Goal: Task Accomplishment & Management: Complete application form

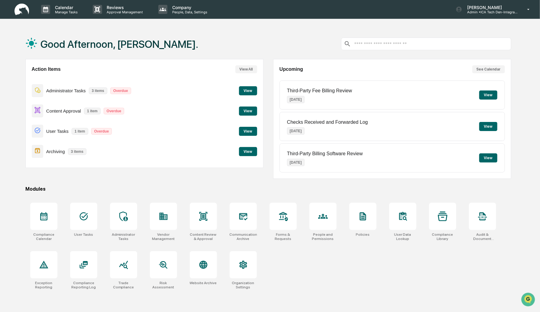
click at [266, 181] on div "Good Afternoon, [PERSON_NAME]. Action Items View All Administrator Tasks 3 item…" at bounding box center [268, 185] width 504 height 312
click at [200, 141] on div "Good Afternoon, [PERSON_NAME]. Action Items View All Administrator Tasks 3 item…" at bounding box center [268, 185] width 504 height 312
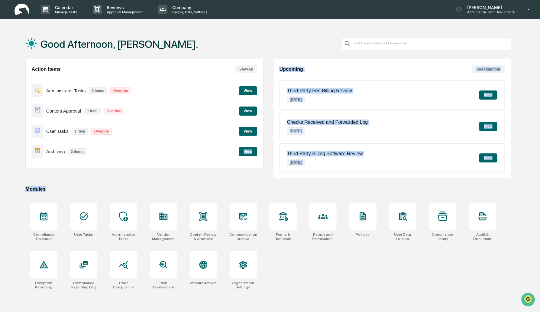
click at [223, 180] on div "Good Afternoon, [PERSON_NAME]. Action Items View All Administrator Tasks 3 item…" at bounding box center [268, 185] width 504 height 312
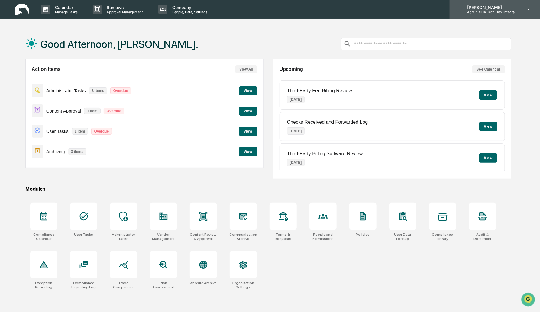
click at [484, 9] on p "[PERSON_NAME]" at bounding box center [491, 7] width 56 height 5
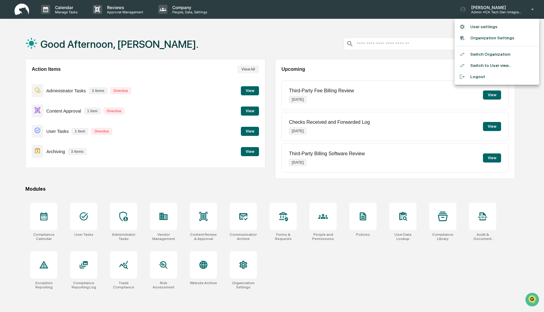
click at [476, 62] on li "Switch to User view..." at bounding box center [497, 65] width 85 height 11
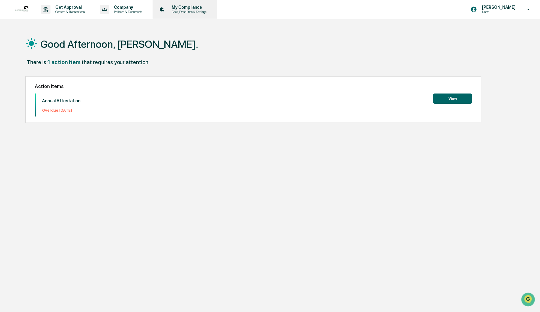
click at [189, 7] on p "My Compliance" at bounding box center [188, 7] width 43 height 5
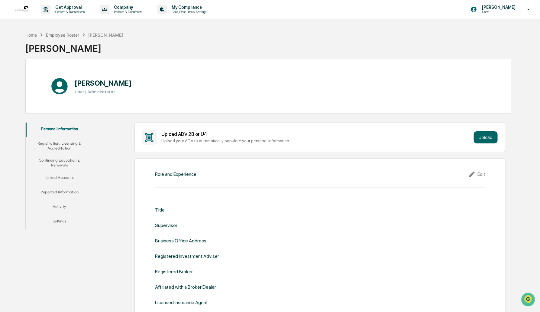
click at [45, 144] on button "Registration, Licensing & Accreditation" at bounding box center [60, 145] width 68 height 17
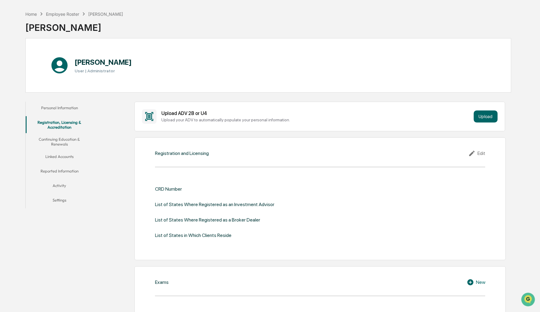
scroll to position [20, 0]
click at [74, 141] on button "Continuing Education & Renewals" at bounding box center [60, 142] width 68 height 17
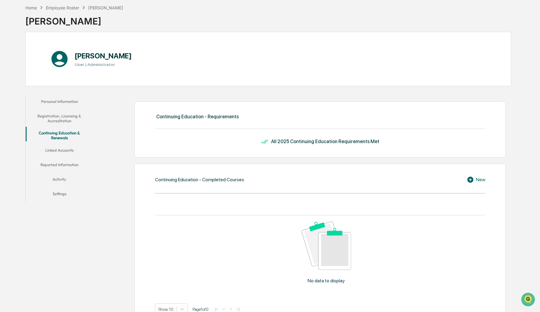
scroll to position [28, 0]
click at [61, 146] on button "Linked Accounts" at bounding box center [60, 151] width 68 height 15
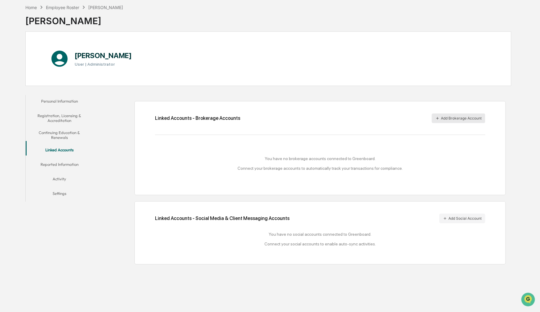
click at [474, 117] on button "Add Brokerage Account" at bounding box center [459, 118] width 54 height 10
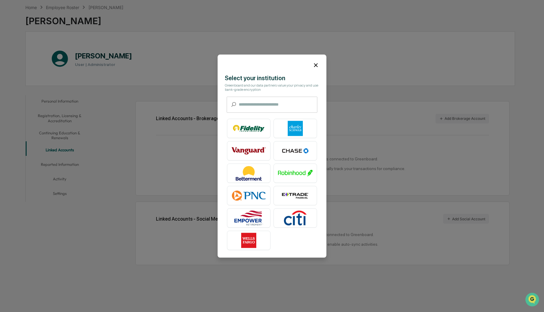
click at [313, 63] on icon at bounding box center [316, 65] width 7 height 7
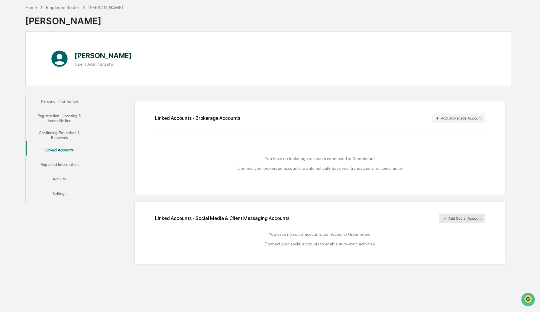
click at [457, 221] on button "Add Social Account" at bounding box center [463, 218] width 46 height 10
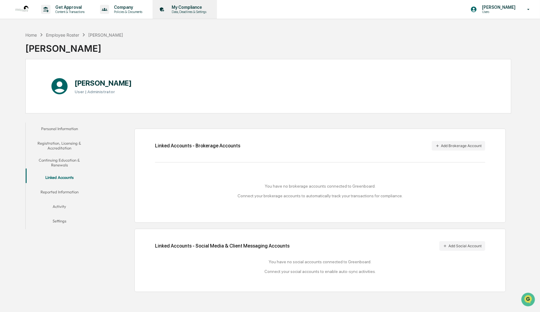
click at [187, 13] on p "Data, Deadlines & Settings" at bounding box center [188, 12] width 43 height 4
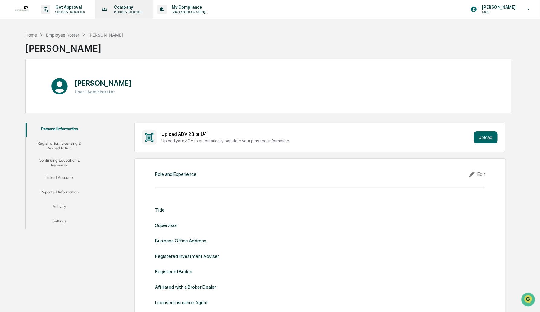
click at [127, 5] on p "Company" at bounding box center [127, 7] width 36 height 5
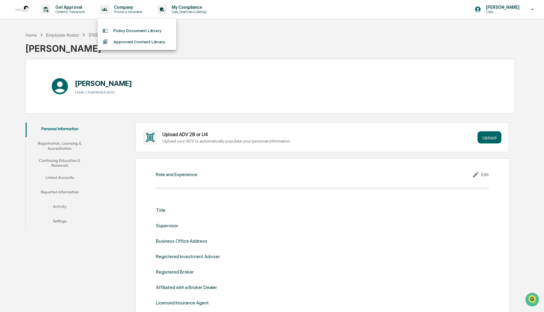
click at [64, 11] on div at bounding box center [272, 156] width 544 height 312
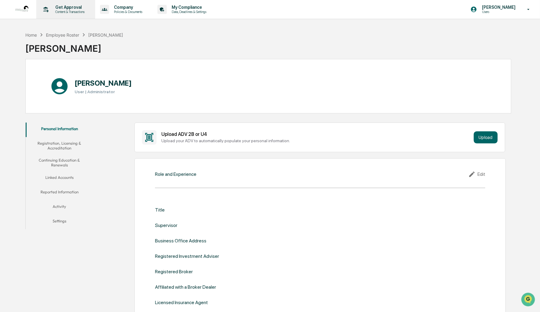
click at [71, 6] on p "Get Approval" at bounding box center [68, 7] width 37 height 5
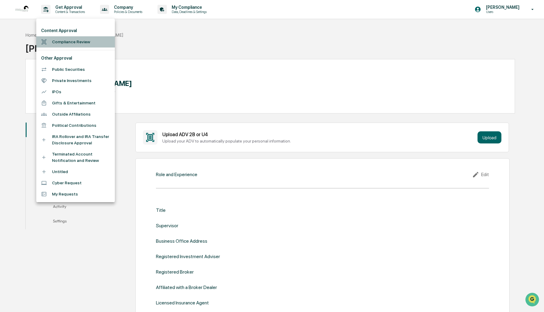
click at [74, 41] on li "Compliance Review" at bounding box center [75, 41] width 79 height 11
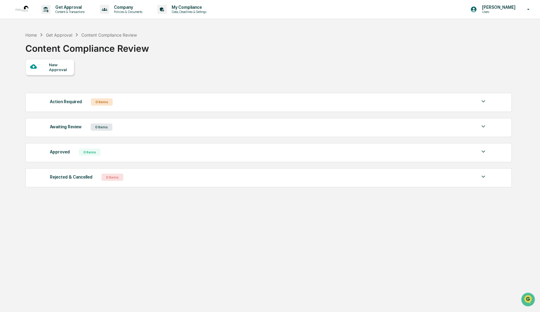
click at [59, 68] on div "New Approval" at bounding box center [59, 67] width 20 height 10
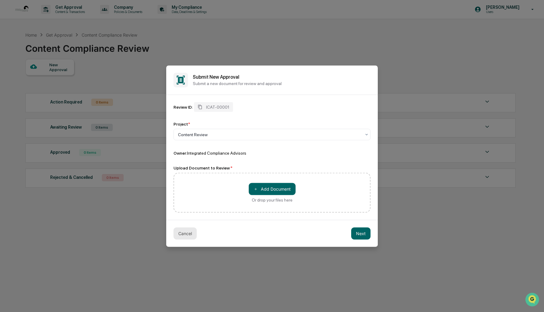
click at [191, 229] on button "Cancel" at bounding box center [185, 233] width 23 height 12
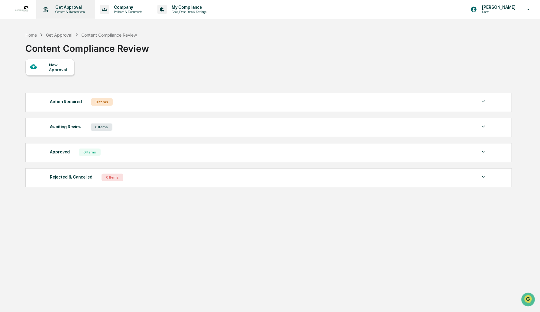
click at [77, 9] on p "Get Approval" at bounding box center [68, 7] width 37 height 5
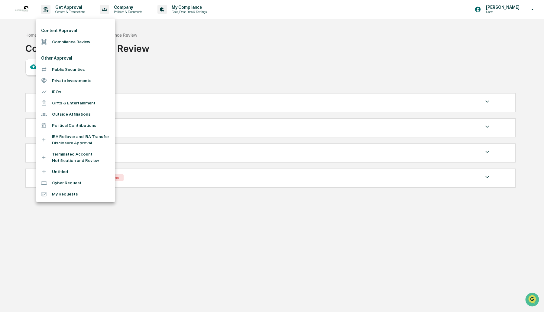
click at [86, 68] on li "Public Securities" at bounding box center [75, 69] width 79 height 11
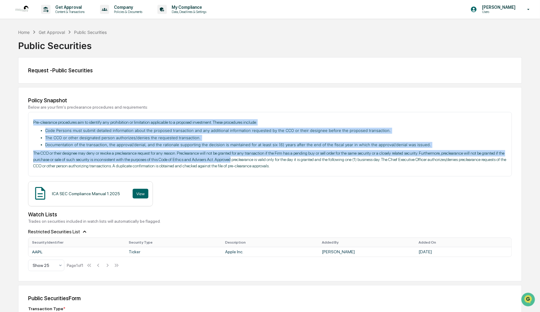
drag, startPoint x: 32, startPoint y: 114, endPoint x: 238, endPoint y: 160, distance: 210.8
click at [238, 160] on div "Pre-clearance procedures aim to identify any prohibition or limitation applicab…" at bounding box center [270, 144] width 484 height 64
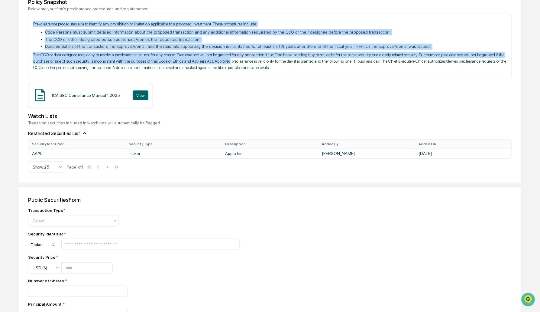
scroll to position [99, 0]
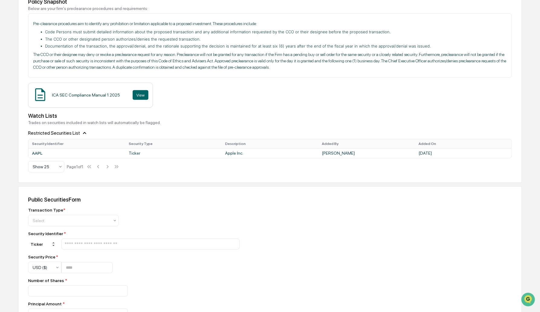
click at [183, 90] on div "ICA SEC Compliance Manual 1.2025 View" at bounding box center [270, 95] width 484 height 25
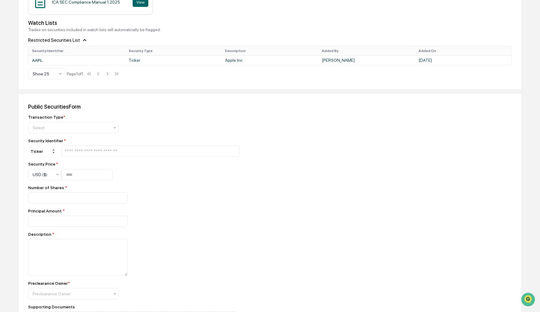
scroll to position [192, 0]
click at [90, 128] on div at bounding box center [71, 127] width 77 height 6
click at [183, 198] on div at bounding box center [134, 197] width 212 height 11
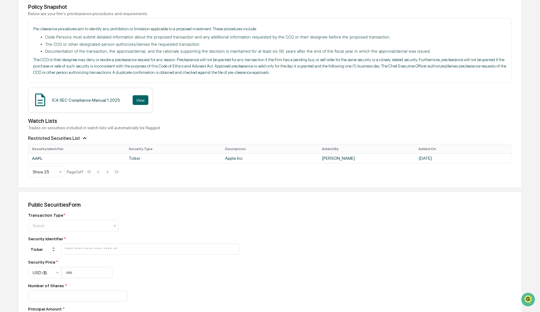
scroll to position [0, 0]
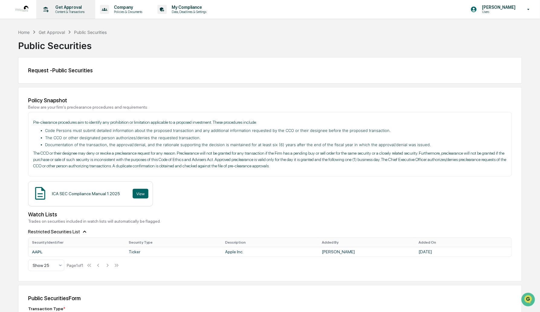
click at [64, 9] on p "Get Approval" at bounding box center [68, 7] width 37 height 5
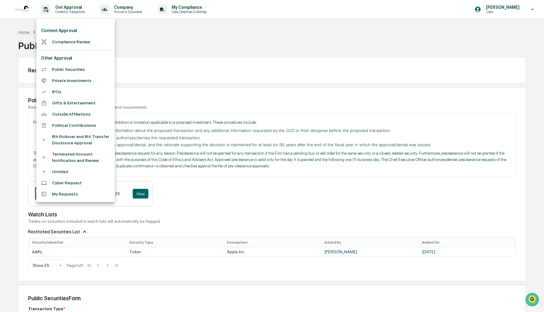
click at [63, 102] on li "Gifts & Entertainment" at bounding box center [75, 102] width 79 height 11
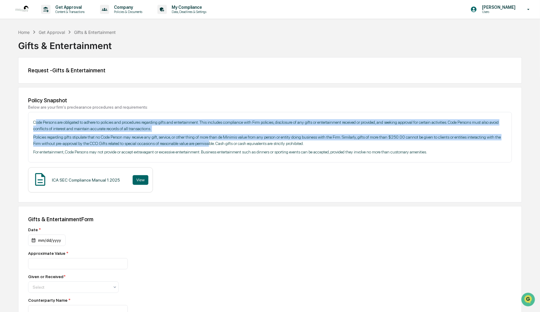
drag, startPoint x: 35, startPoint y: 122, endPoint x: 213, endPoint y: 144, distance: 179.1
click at [213, 144] on div "Code Persons are obligated to adhere to policies and procedures regarding gifts…" at bounding box center [270, 137] width 474 height 36
click at [213, 144] on p "Policies regarding gifts stipulate that no Code Person may receive any gift, se…" at bounding box center [270, 140] width 474 height 13
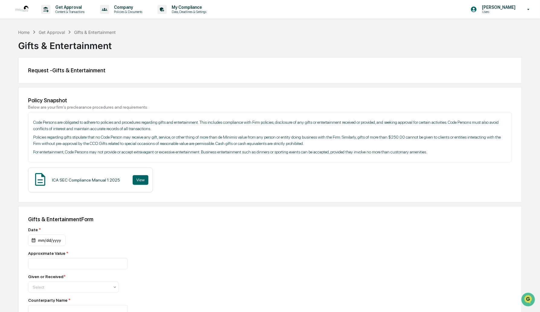
click at [395, 138] on p "Policies regarding gifts stipulate that no Code Person may receive any gift, se…" at bounding box center [270, 140] width 474 height 13
click at [59, 14] on div "Get Approval Content & Transactions" at bounding box center [65, 9] width 53 height 19
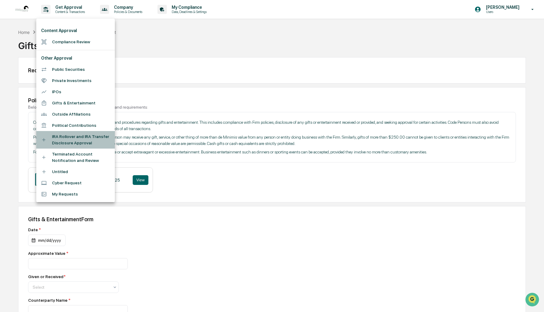
click at [77, 141] on li "IRA Rollover and IRA Transfer Disclosure Approval" at bounding box center [75, 140] width 79 height 18
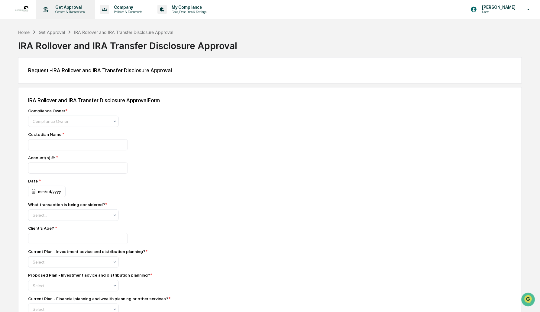
click at [70, 13] on p "Content & Transactions" at bounding box center [68, 12] width 37 height 4
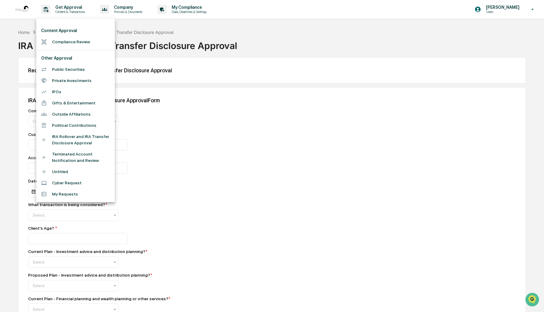
click at [442, 57] on div at bounding box center [272, 156] width 544 height 312
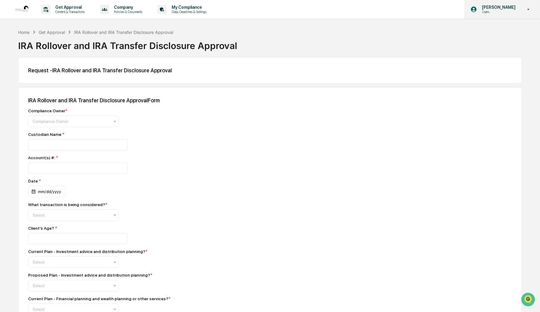
click at [507, 8] on p "[PERSON_NAME]" at bounding box center [497, 7] width 41 height 5
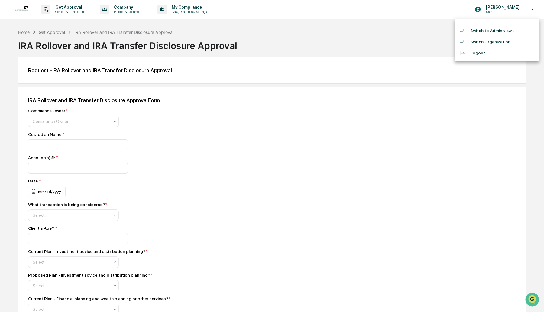
click at [475, 40] on li "Switch Organization" at bounding box center [497, 41] width 85 height 11
